Goal: Task Accomplishment & Management: Manage account settings

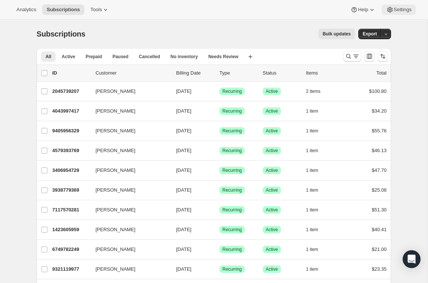
click at [400, 10] on span "Settings" at bounding box center [403, 10] width 18 height 6
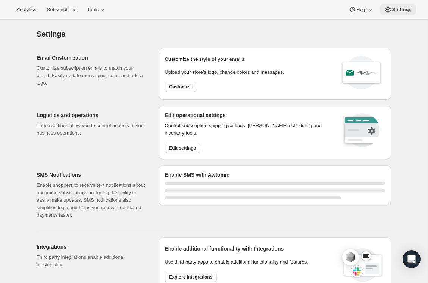
select select "22:00"
select select "09:00"
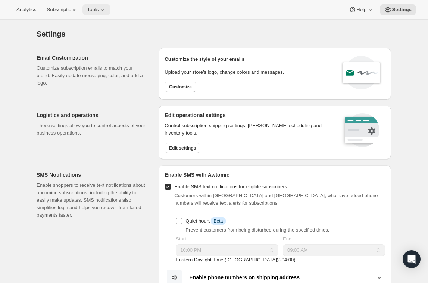
click at [99, 12] on span "Tools" at bounding box center [93, 10] width 12 height 6
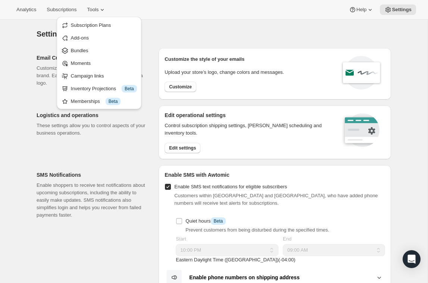
click at [113, 211] on p "Enable shoppers to receive text notifications about upcoming subscriptions, inc…" at bounding box center [92, 200] width 110 height 37
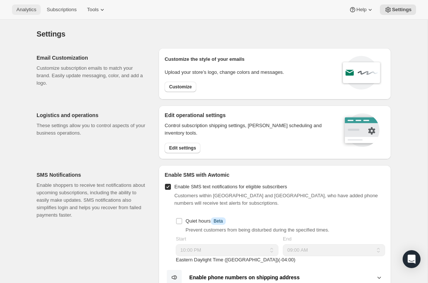
click at [21, 5] on button "Analytics" at bounding box center [26, 9] width 29 height 10
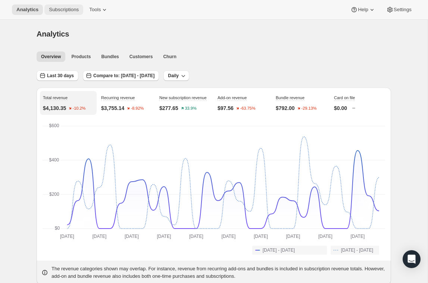
click at [61, 11] on span "Subscriptions" at bounding box center [64, 10] width 30 height 6
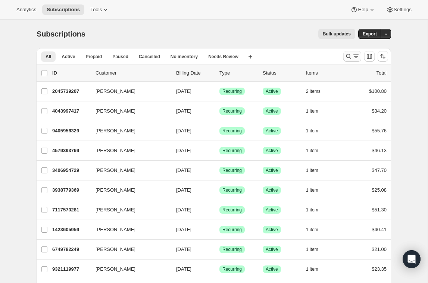
click at [349, 58] on icon "Search and filter results" at bounding box center [348, 56] width 7 height 7
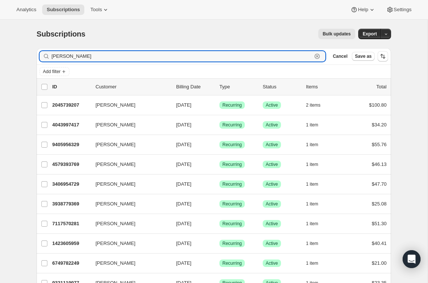
type input "[PERSON_NAME]"
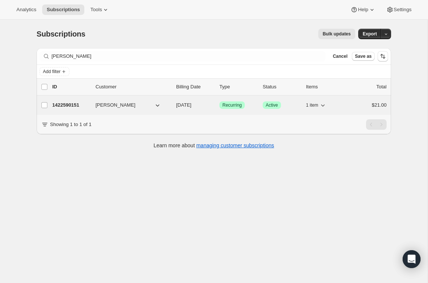
click at [72, 103] on p "1422590151" at bounding box center [70, 104] width 37 height 7
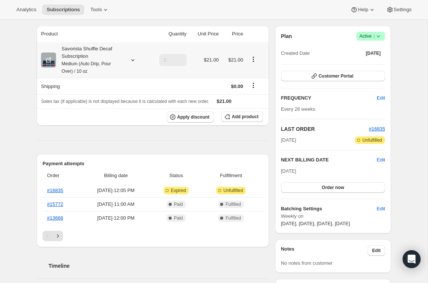
scroll to position [81, 0]
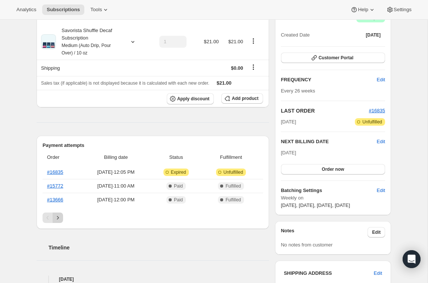
click at [59, 215] on icon "Next" at bounding box center [57, 217] width 7 height 7
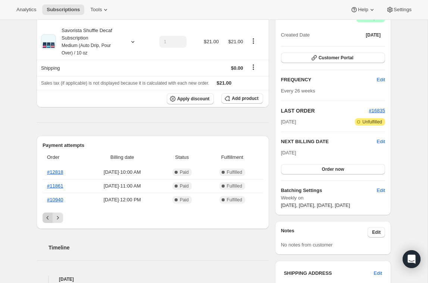
click at [43, 219] on button "Previous" at bounding box center [48, 218] width 10 height 10
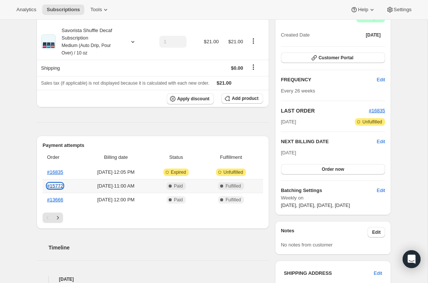
click at [55, 187] on link "#15772" at bounding box center [55, 186] width 16 height 6
click at [57, 170] on link "#16835" at bounding box center [55, 172] width 16 height 6
